Goal: Navigation & Orientation: Find specific page/section

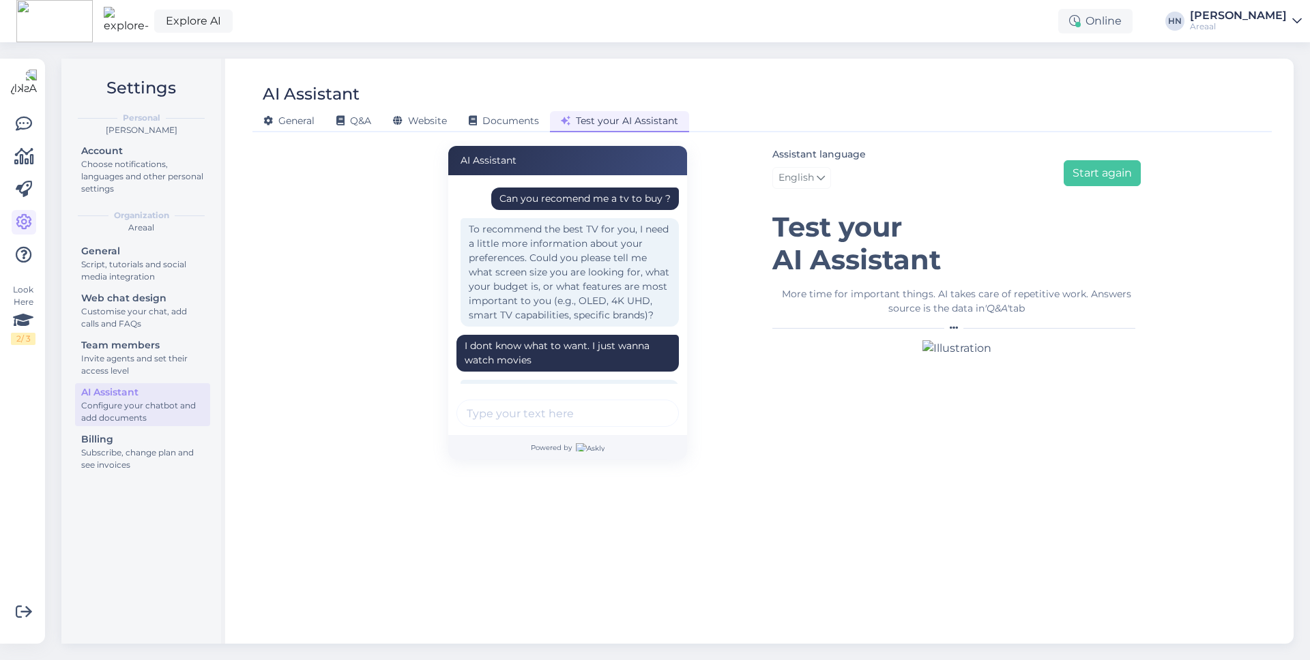
scroll to position [559, 0]
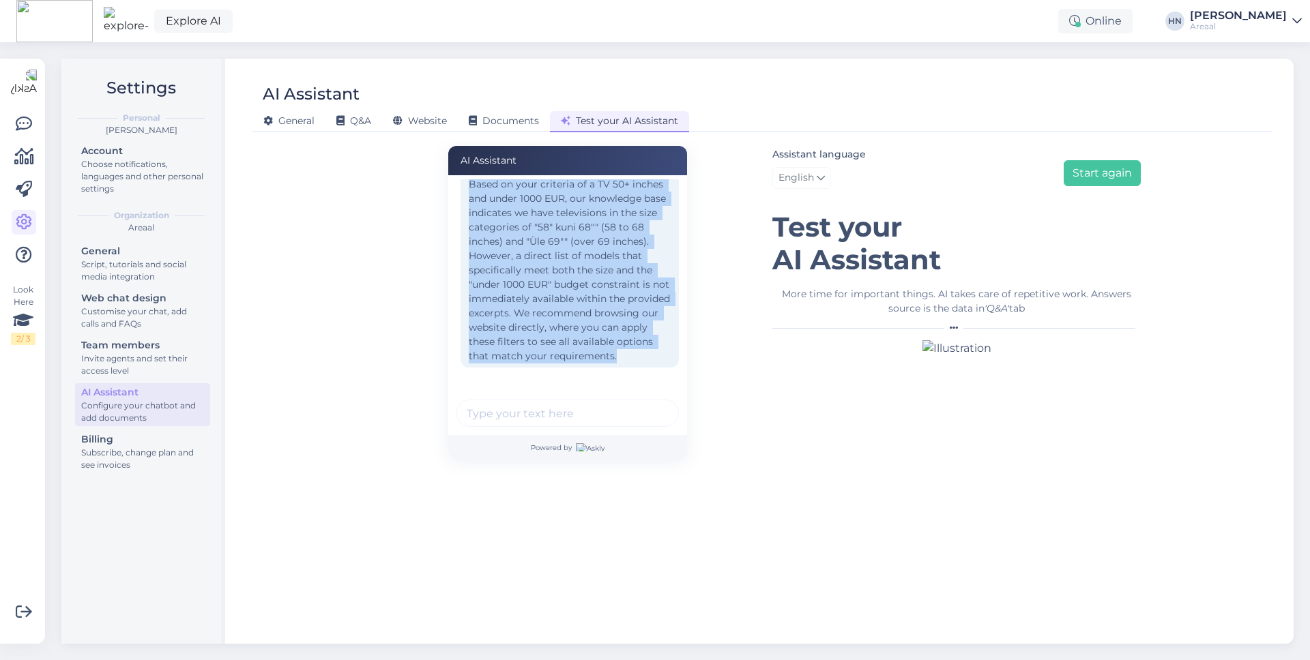
click at [519, 279] on div "Based on your criteria of a TV 50+ inches and under 1000 EUR, our knowledge bas…" at bounding box center [570, 270] width 218 height 194
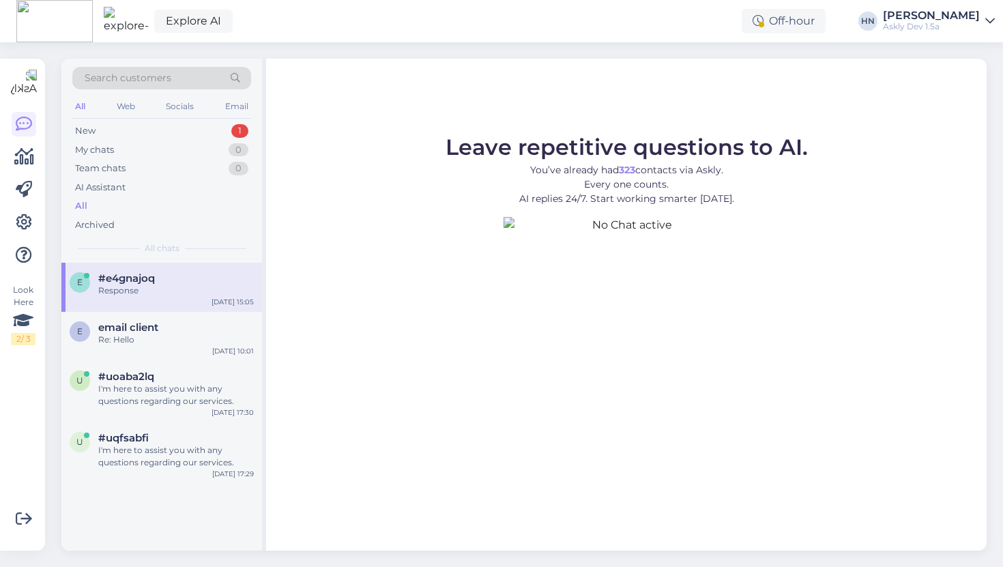
click at [349, 83] on div "Leave repetitive questions to AI. You’ve already had 323 contacts via Askly. Ev…" at bounding box center [626, 305] width 720 height 492
click at [186, 14] on link "Explore AI" at bounding box center [193, 21] width 78 height 23
click at [29, 233] on link at bounding box center [24, 222] width 25 height 25
